Goal: Find specific page/section: Find specific page/section

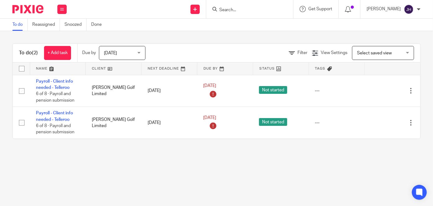
click at [267, 11] on input "Search" at bounding box center [247, 10] width 56 height 6
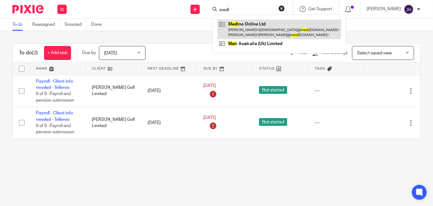
type input "medi"
click at [258, 32] on link at bounding box center [279, 29] width 124 height 19
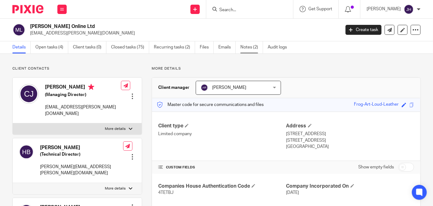
click at [254, 48] on link "Notes (2)" at bounding box center [251, 47] width 23 height 12
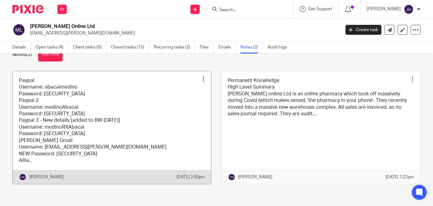
scroll to position [25, 0]
click at [114, 105] on link at bounding box center [112, 127] width 198 height 113
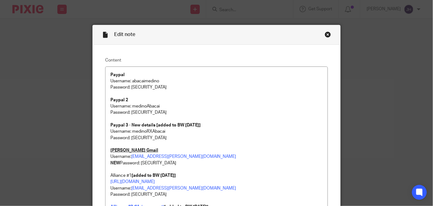
drag, startPoint x: 327, startPoint y: 35, endPoint x: 332, endPoint y: 33, distance: 5.1
click at [327, 35] on div "Close this dialog window" at bounding box center [328, 34] width 6 height 6
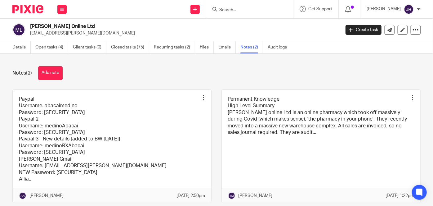
click at [256, 11] on input "Search" at bounding box center [247, 10] width 56 height 6
type input "a"
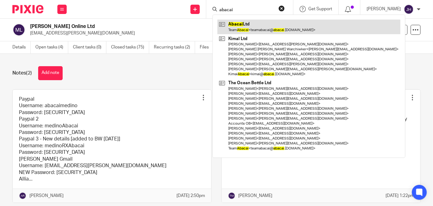
type input "abacai"
click at [263, 26] on link at bounding box center [308, 27] width 183 height 14
